Goal: Transaction & Acquisition: Purchase product/service

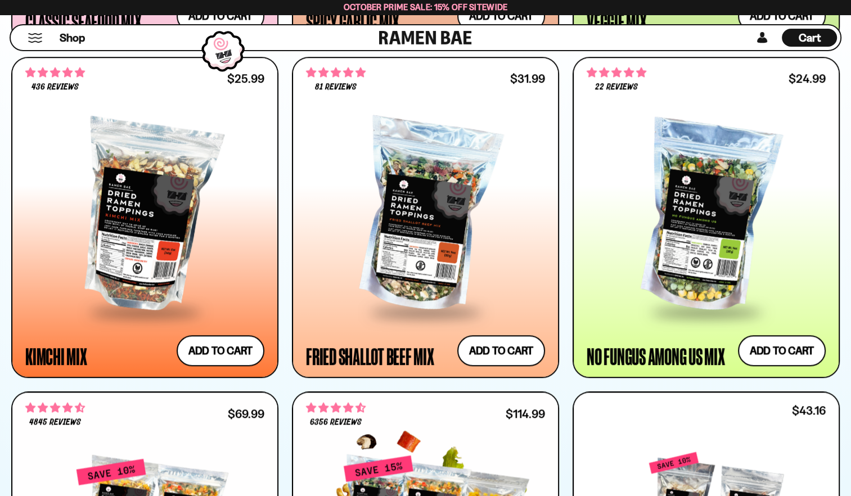
scroll to position [900, 0]
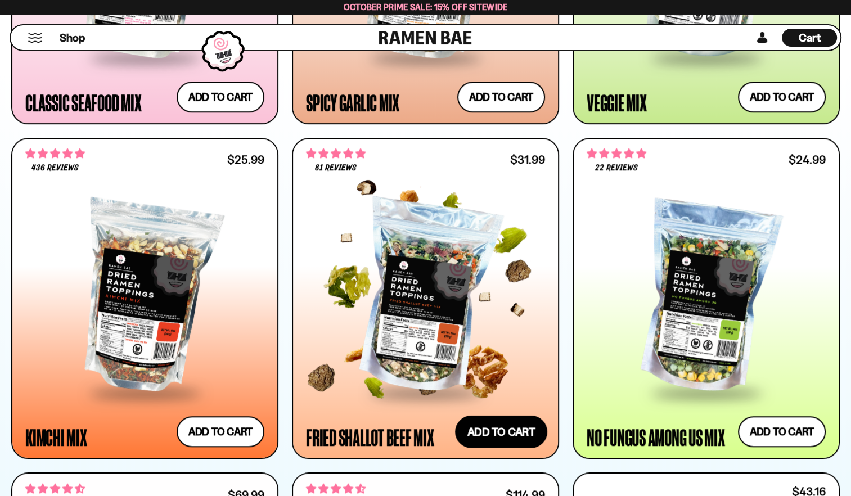
click at [484, 430] on button "Add to cart Add ― Regular price $31.99 Regular price Sale price $31.99 Unit pri…" at bounding box center [501, 432] width 92 height 33
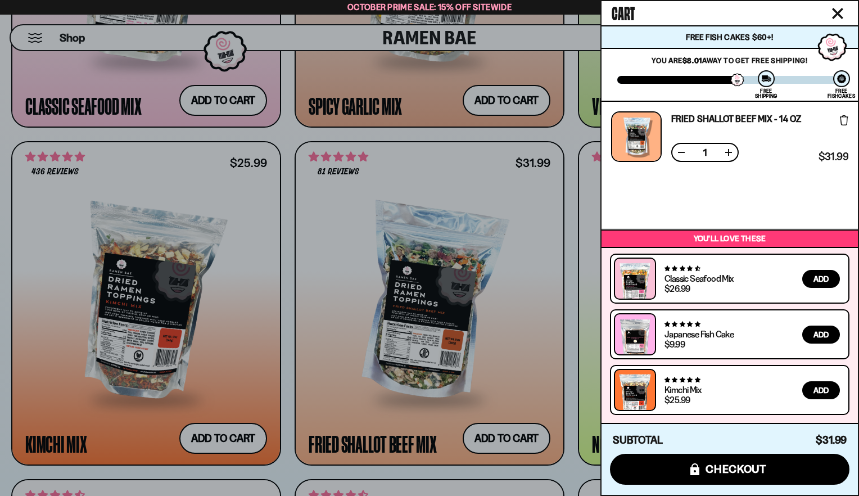
click at [41, 237] on div at bounding box center [429, 248] width 859 height 496
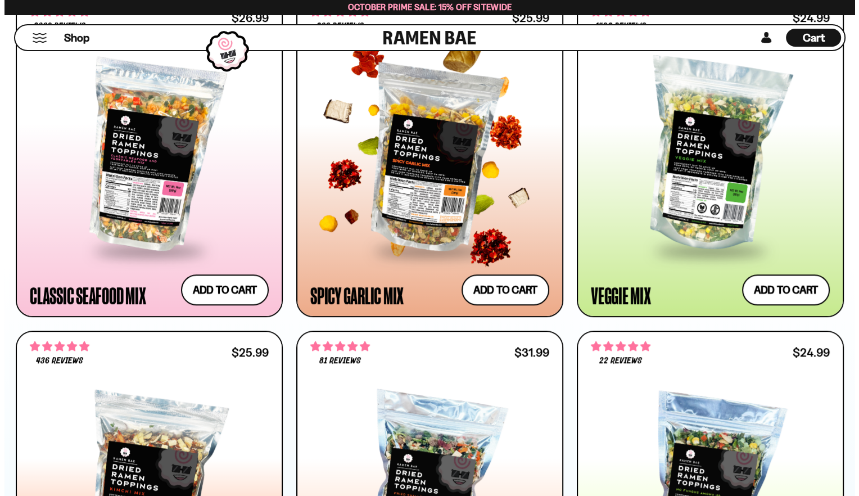
scroll to position [619, 0]
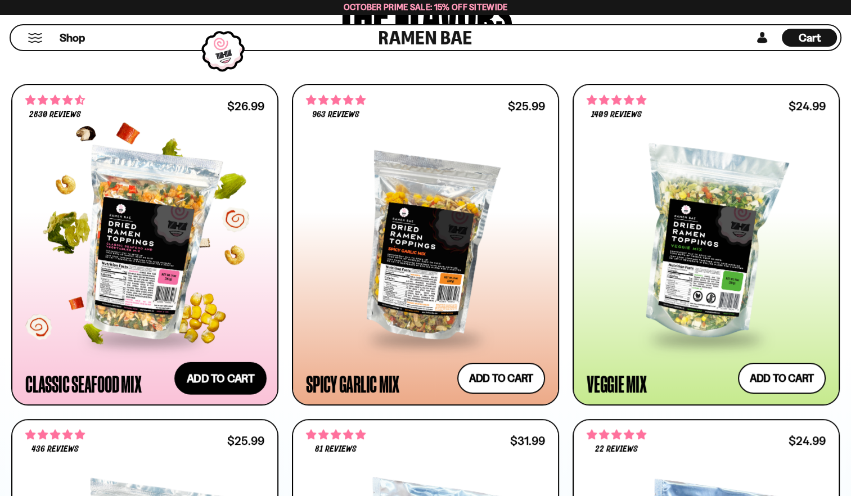
click at [193, 381] on button "Add to cart Add ― Regular price $26.99 Regular price Sale price $26.99 Unit pri…" at bounding box center [220, 378] width 92 height 33
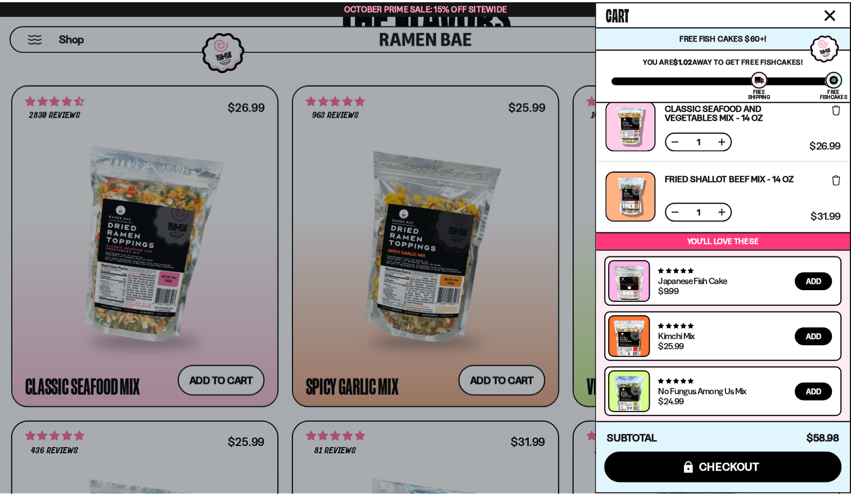
scroll to position [0, 0]
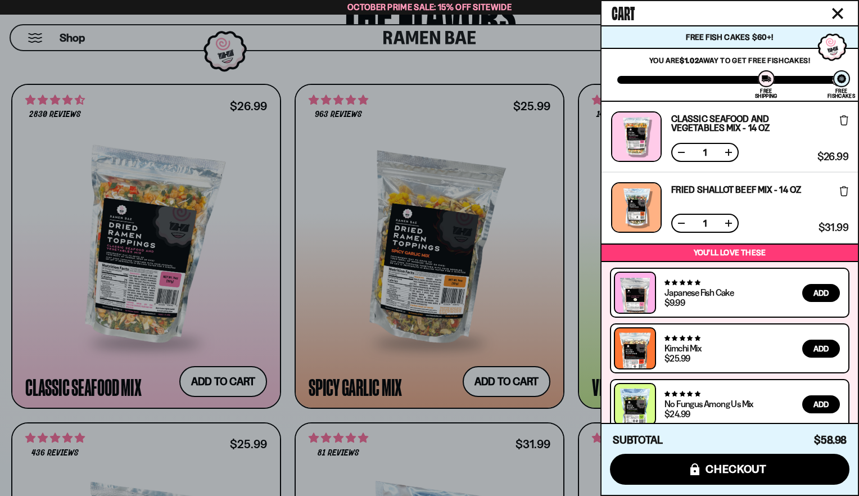
click at [55, 65] on div at bounding box center [429, 248] width 859 height 496
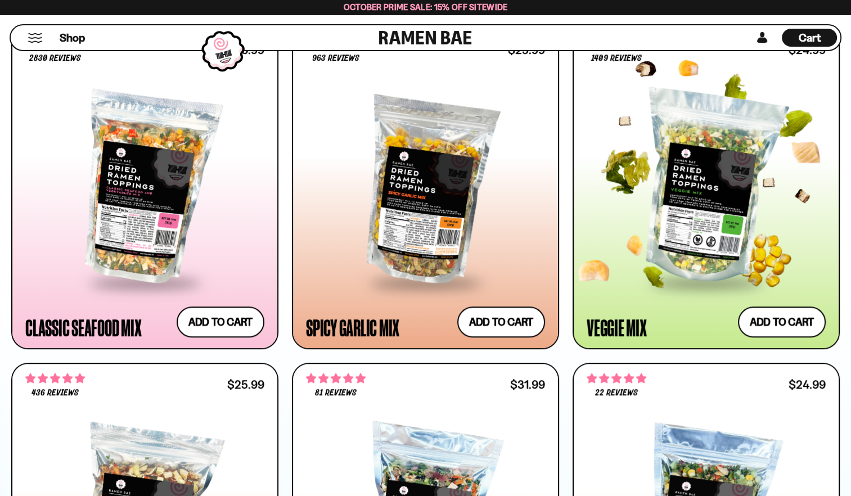
click at [745, 250] on div at bounding box center [706, 187] width 239 height 187
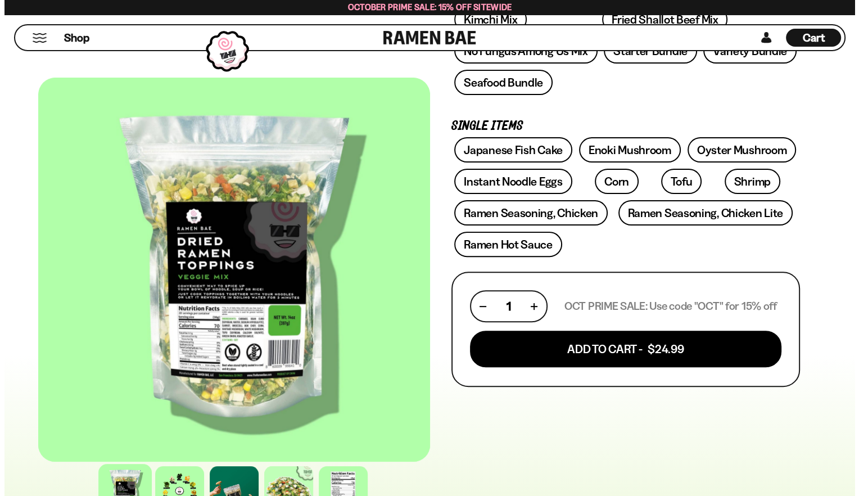
scroll to position [281, 0]
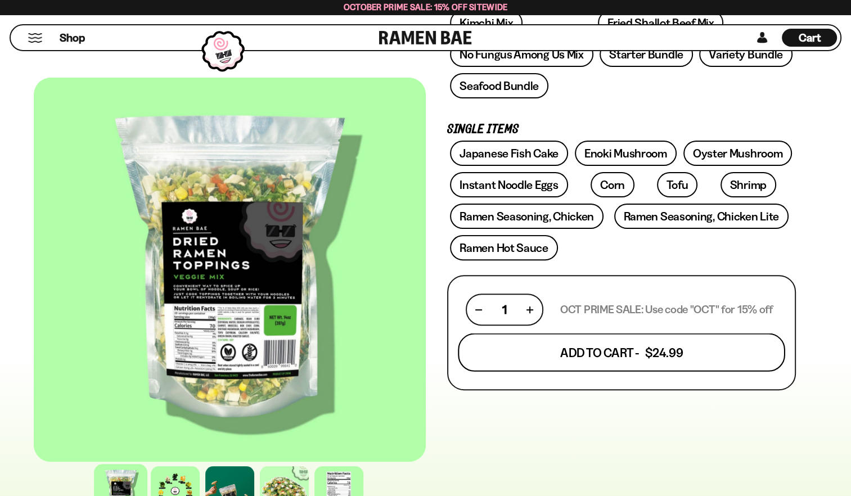
click at [587, 350] on button "Add To Cart - $24.99" at bounding box center [621, 353] width 327 height 38
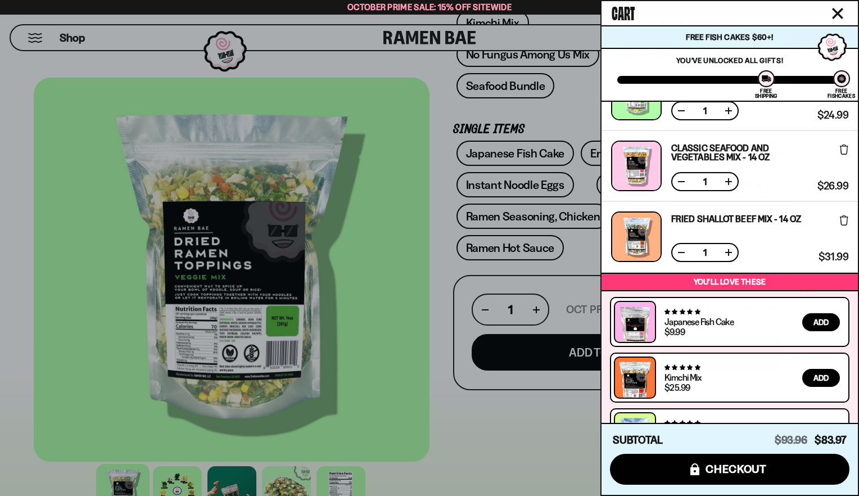
scroll to position [152, 0]
